Goal: Task Accomplishment & Management: Complete application form

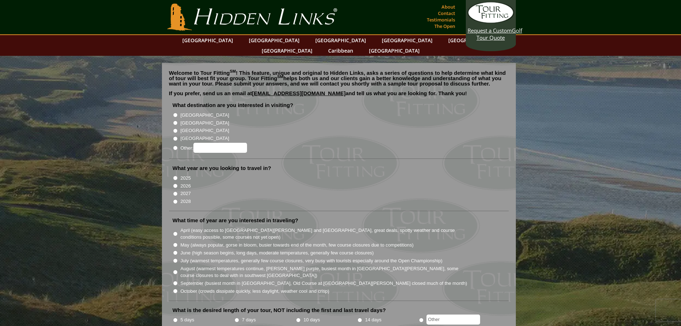
click at [185, 174] on label "2025" at bounding box center [186, 177] width 10 height 7
click at [178, 176] on input "2025" at bounding box center [175, 178] width 5 height 5
radio input "true"
click at [185, 112] on label "[GEOGRAPHIC_DATA]" at bounding box center [205, 115] width 49 height 7
click at [178, 113] on input "[GEOGRAPHIC_DATA]" at bounding box center [175, 115] width 5 height 5
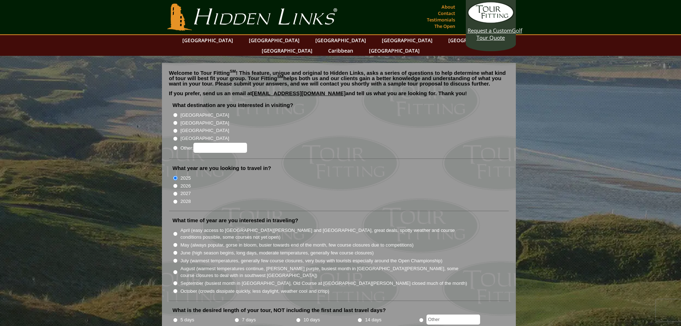
radio input "true"
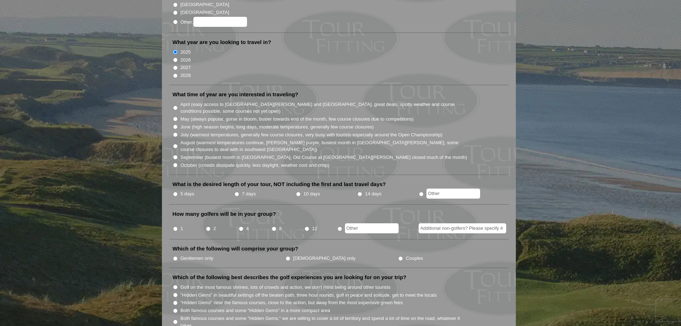
scroll to position [143, 0]
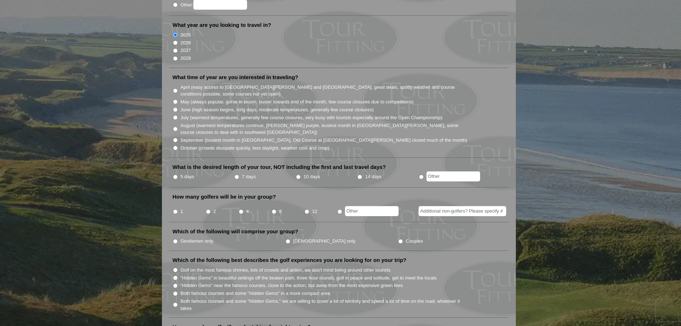
click at [187, 114] on label "July (warmest temperatures, generally few course closures, very busy with touri…" at bounding box center [312, 117] width 262 height 7
click at [178, 115] on input "July (warmest temperatures, generally few course closures, very busy with touri…" at bounding box center [175, 117] width 5 height 5
radio input "true"
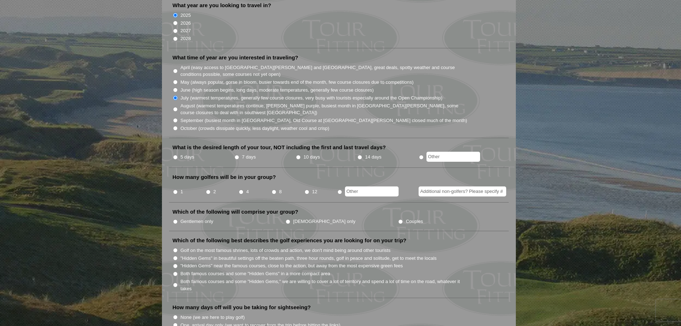
scroll to position [179, 0]
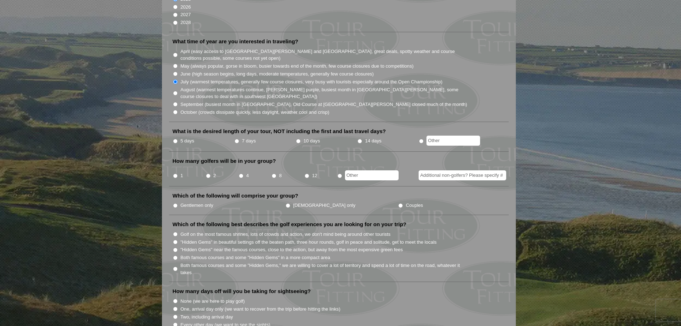
click at [189, 137] on label "5 days" at bounding box center [188, 140] width 14 height 7
click at [178, 139] on input "5 days" at bounding box center [175, 141] width 5 height 5
radio input "true"
click at [249, 172] on label "4" at bounding box center [247, 175] width 3 height 7
click at [244, 173] on input "4" at bounding box center [241, 175] width 5 height 5
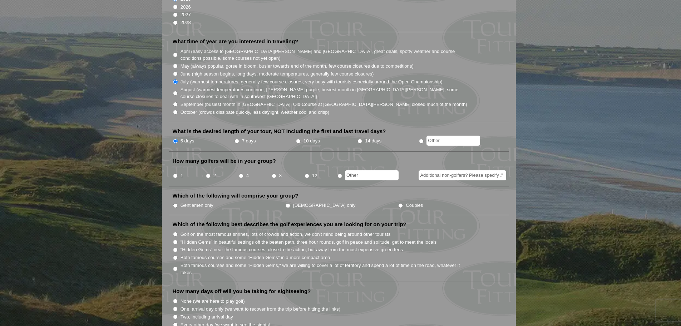
radio input "true"
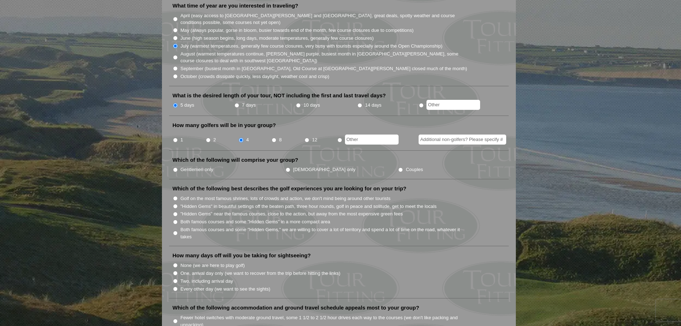
click at [207, 166] on label "Gentlemen only" at bounding box center [197, 169] width 33 height 7
click at [178, 167] on input "Gentlemen only" at bounding box center [175, 169] width 5 height 5
radio input "true"
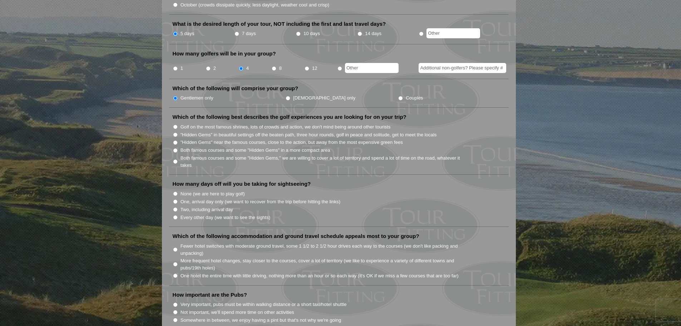
scroll to position [322, 0]
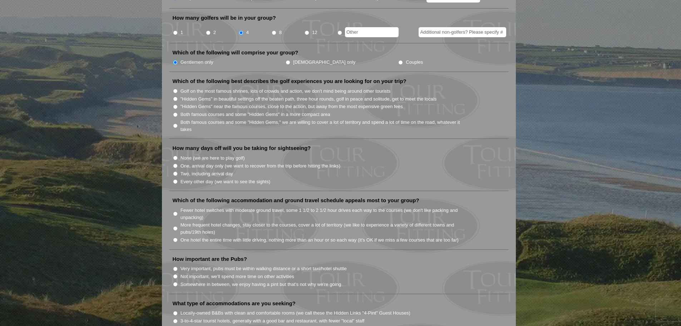
click at [191, 111] on label "Both famous courses and some "Hidden Gems" in a more compact area" at bounding box center [256, 114] width 150 height 7
click at [178, 112] on input "Both famous courses and some "Hidden Gems" in a more compact area" at bounding box center [175, 114] width 5 height 5
radio input "true"
click at [186, 119] on label "Both famous courses and some "Hidden Gems," we are willing to cover a lot of te…" at bounding box center [324, 126] width 287 height 14
click at [178, 123] on input "Both famous courses and some "Hidden Gems," we are willing to cover a lot of te…" at bounding box center [175, 125] width 5 height 5
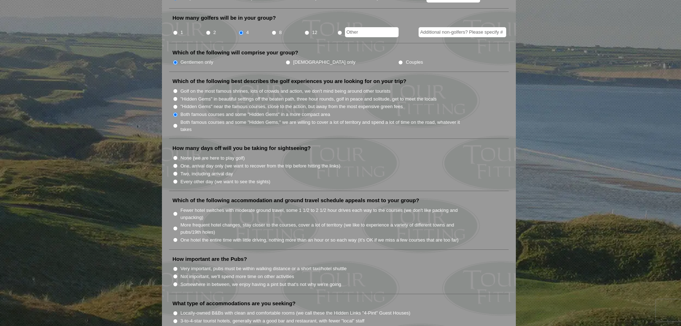
radio input "true"
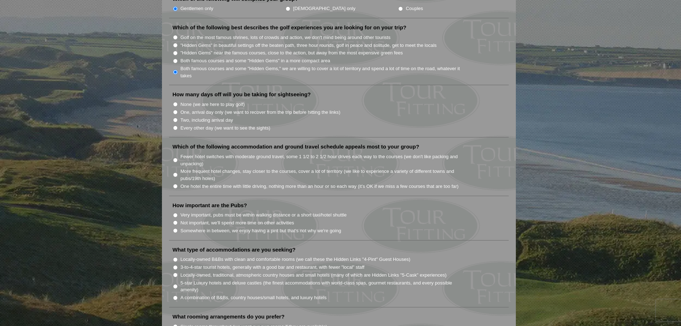
scroll to position [393, 0]
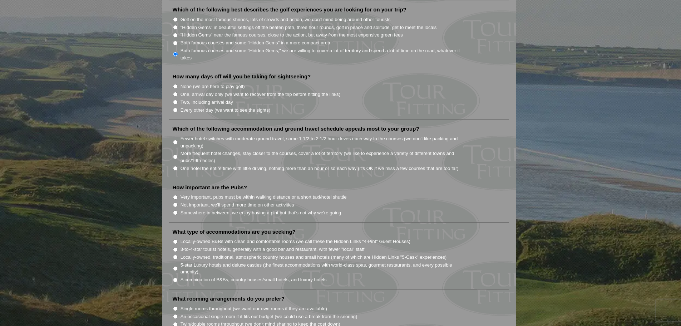
click at [221, 83] on label "None (we are here to play golf)" at bounding box center [213, 86] width 64 height 7
click at [178, 84] on input "None (we are here to play golf)" at bounding box center [175, 86] width 5 height 5
radio input "true"
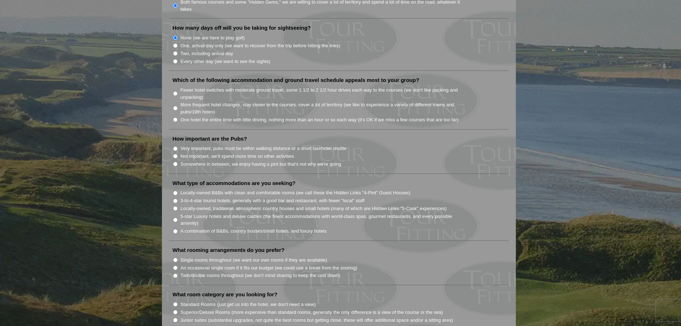
scroll to position [429, 0]
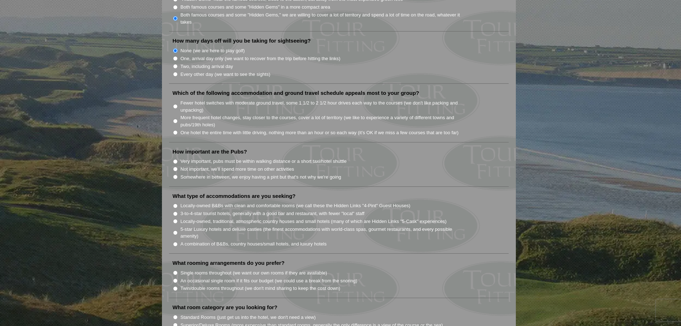
click at [239, 114] on label "More frequent hotel changes, stay closer to the courses, cover a lot of territo…" at bounding box center [324, 121] width 287 height 14
click at [178, 119] on input "More frequent hotel changes, stay closer to the courses, cover a lot of territo…" at bounding box center [175, 121] width 5 height 5
radio input "true"
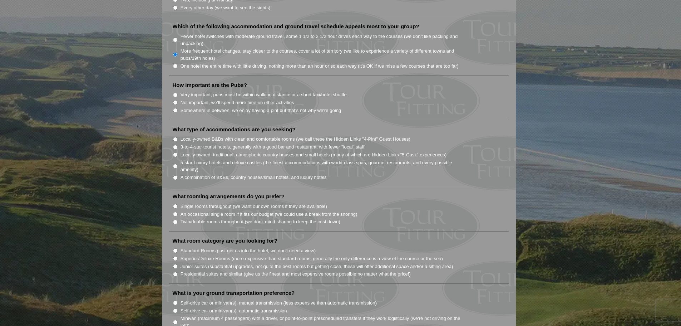
scroll to position [501, 0]
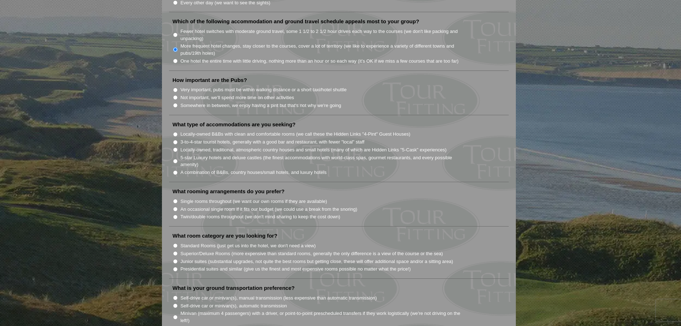
click at [207, 146] on label "Locally-owned, traditional, atmospheric country houses and small hotels (many o…" at bounding box center [314, 149] width 266 height 7
click at [178, 147] on input "Locally-owned, traditional, atmospheric country houses and small hotels (many o…" at bounding box center [175, 149] width 5 height 5
radio input "true"
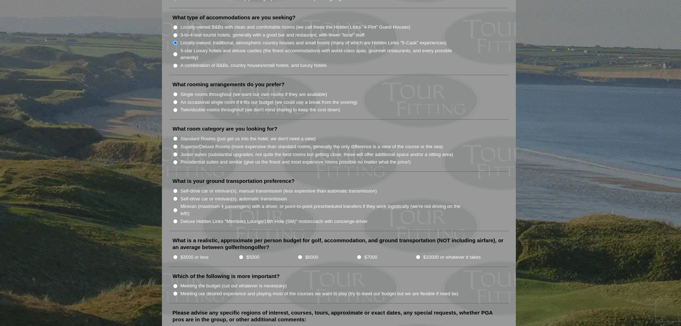
scroll to position [608, 0]
click at [309, 90] on label "Single rooms throughout (we want our own rooms if they are available)" at bounding box center [254, 93] width 147 height 7
click at [178, 92] on input "Single rooms throughout (we want our own rooms if they are available)" at bounding box center [175, 94] width 5 height 5
radio input "true"
click at [316, 106] on label "Twin/double rooms throughout (we don't mind sharing to keep the cost down)" at bounding box center [261, 109] width 160 height 7
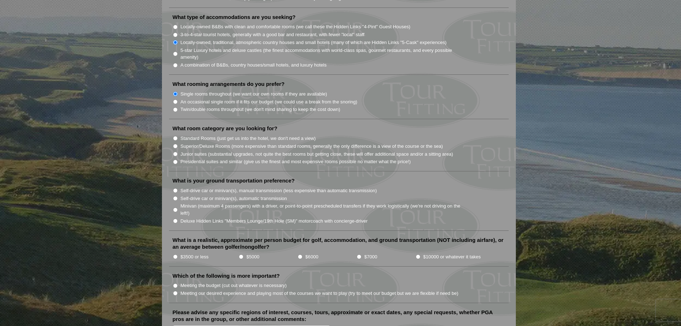
click at [178, 107] on input "Twin/double rooms throughout (we don't mind sharing to keep the cost down)" at bounding box center [175, 109] width 5 height 5
radio input "true"
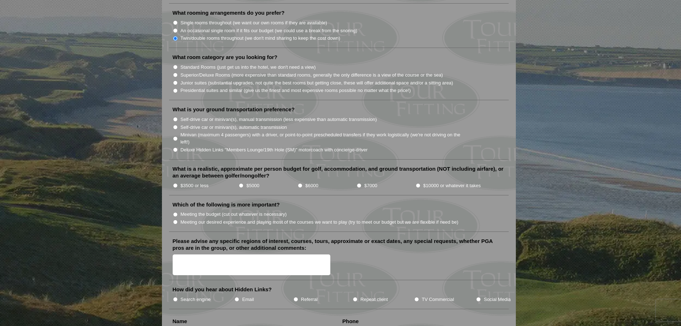
scroll to position [679, 0]
click at [285, 63] on label "Standard Rooms (just get us into the hotel, we don't need a view)" at bounding box center [249, 66] width 136 height 7
click at [178, 64] on input "Standard Rooms (just get us into the hotel, we don't need a view)" at bounding box center [175, 66] width 5 height 5
radio input "true"
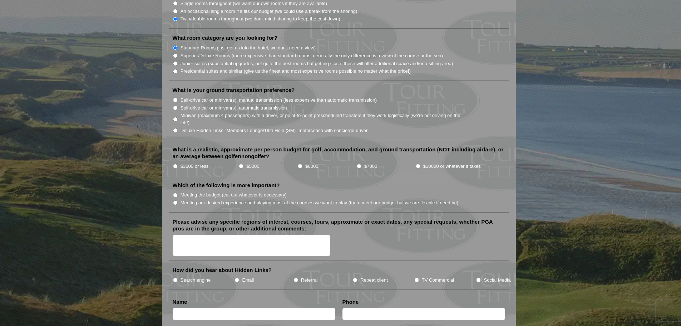
scroll to position [715, 0]
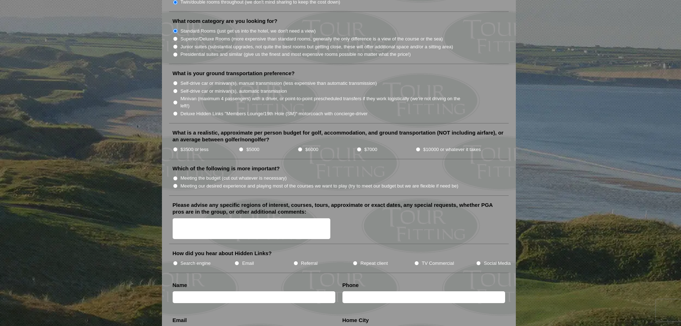
click at [192, 88] on label "Self-drive car or minivan(s), automatic transmission" at bounding box center [234, 91] width 107 height 7
click at [178, 89] on input "Self-drive car or minivan(s), automatic transmission" at bounding box center [175, 91] width 5 height 5
radio input "true"
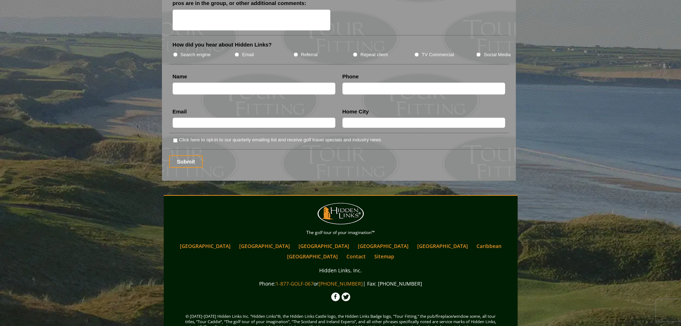
scroll to position [936, 0]
